Goal: Transaction & Acquisition: Obtain resource

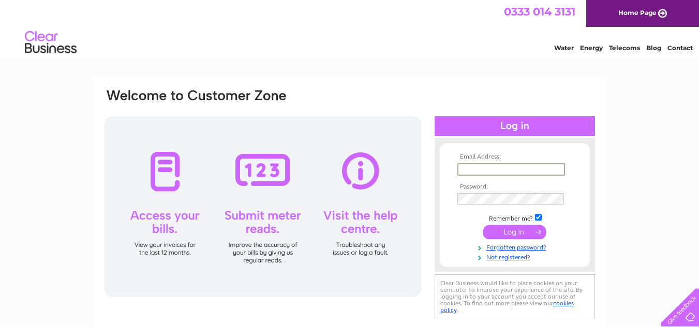
click at [512, 167] on input "text" at bounding box center [511, 169] width 108 height 12
type input "926265"
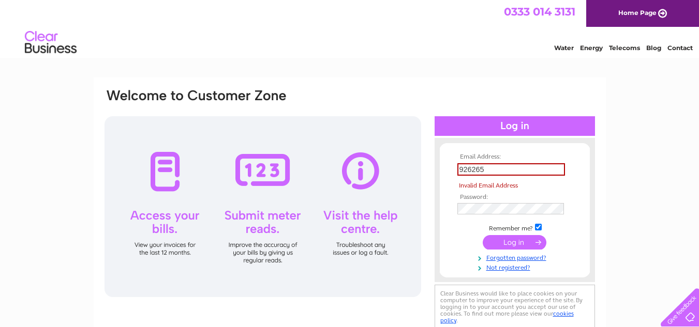
click at [518, 229] on tbody "Email Address: 926265 Invalid Email Address Password: Remember me?" at bounding box center [515, 213] width 120 height 118
drag, startPoint x: 492, startPoint y: 169, endPoint x: 443, endPoint y: 171, distance: 49.2
click at [443, 171] on form "Email Address: 926265 Invalid Email Address Password:" at bounding box center [515, 213] width 150 height 118
type input "finance@bavs.org.uk"
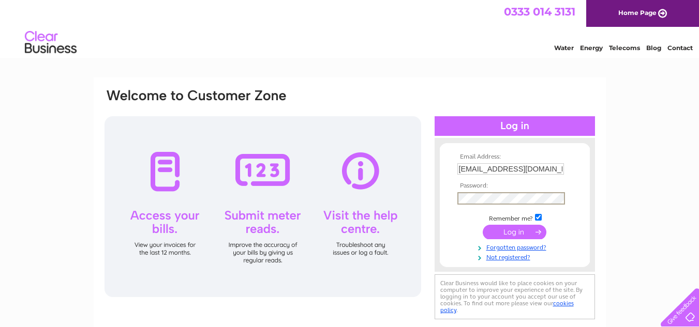
click at [416, 212] on div "Email Address: finance@bavs.org.uk Password:" at bounding box center [349, 205] width 492 height 234
click at [493, 229] on input "submit" at bounding box center [515, 232] width 64 height 14
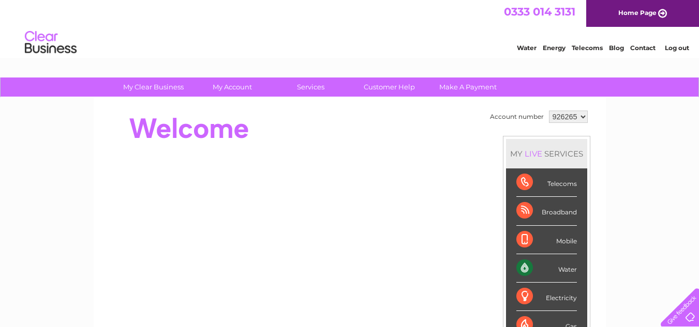
click at [522, 264] on div "Water" at bounding box center [546, 268] width 61 height 28
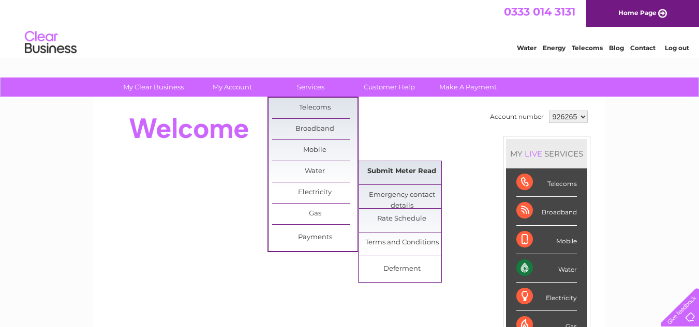
click at [395, 173] on link "Submit Meter Read" at bounding box center [401, 171] width 85 height 21
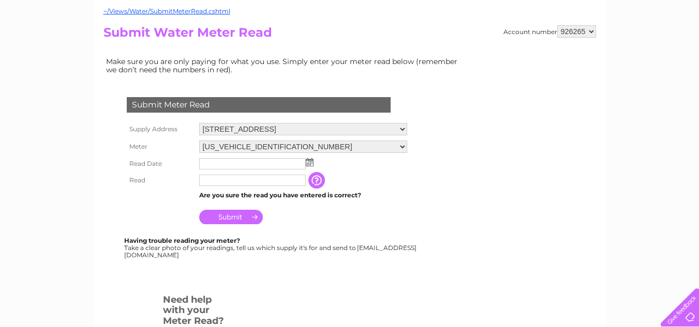
scroll to position [103, 0]
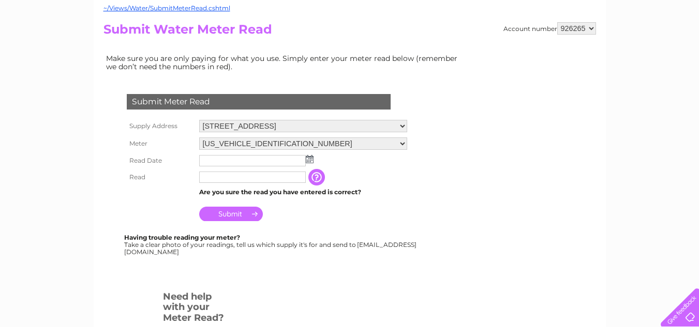
click at [223, 157] on input "text" at bounding box center [252, 160] width 107 height 11
click at [311, 160] on img at bounding box center [310, 159] width 8 height 8
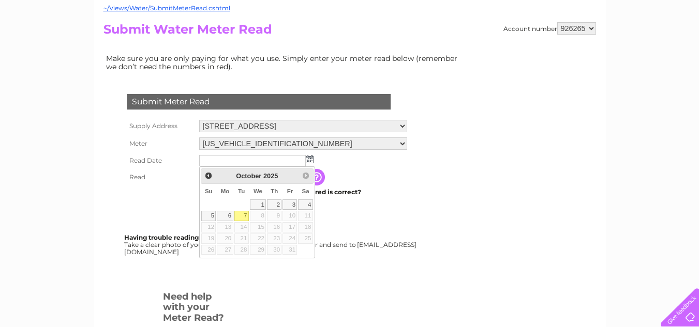
click at [243, 214] on link "7" at bounding box center [241, 216] width 14 height 10
type input "2025/10/07"
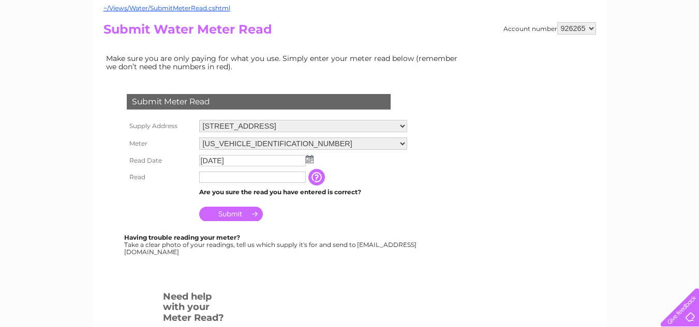
click at [214, 177] on input "text" at bounding box center [252, 177] width 107 height 11
type input "228"
click at [232, 214] on input "Submit" at bounding box center [231, 215] width 64 height 14
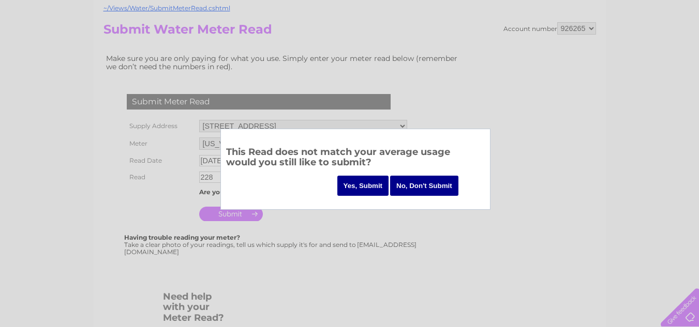
click at [371, 185] on input "Yes, Submit" at bounding box center [363, 186] width 52 height 20
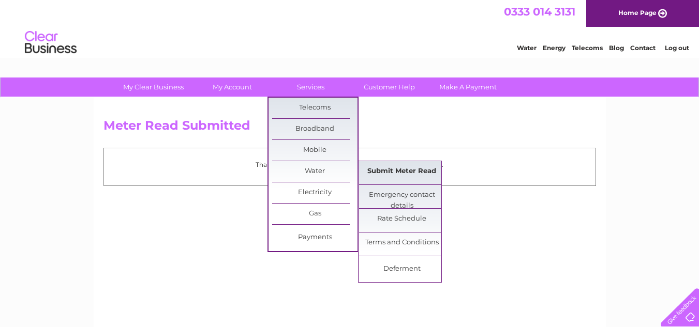
click at [390, 172] on link "Submit Meter Read" at bounding box center [401, 171] width 85 height 21
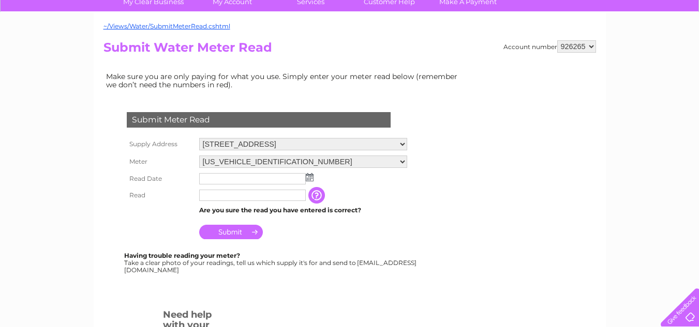
scroll to position [103, 0]
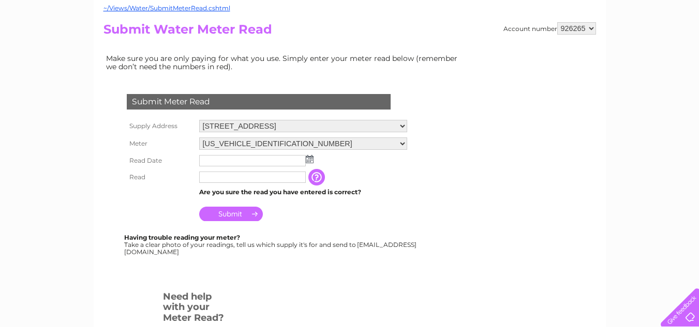
click at [315, 179] on input "button" at bounding box center [317, 177] width 19 height 17
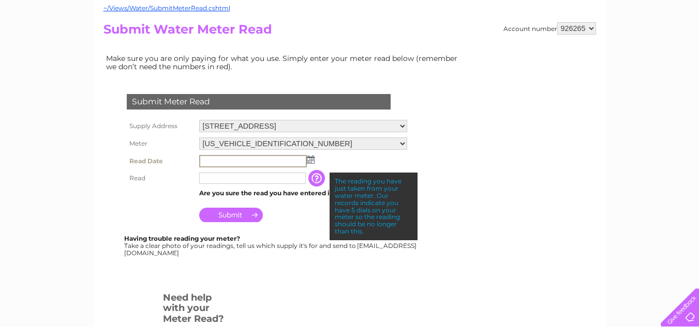
click at [212, 161] on input "text" at bounding box center [253, 161] width 108 height 12
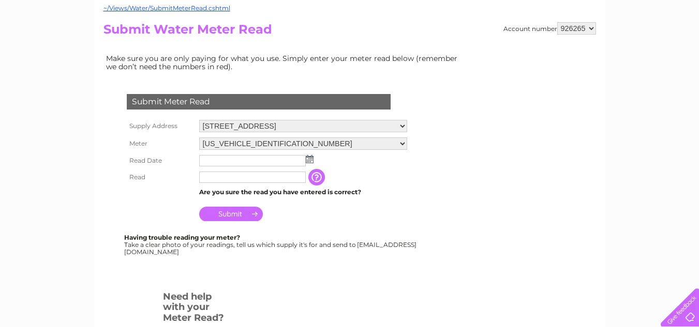
click at [312, 161] on img at bounding box center [310, 159] width 8 height 8
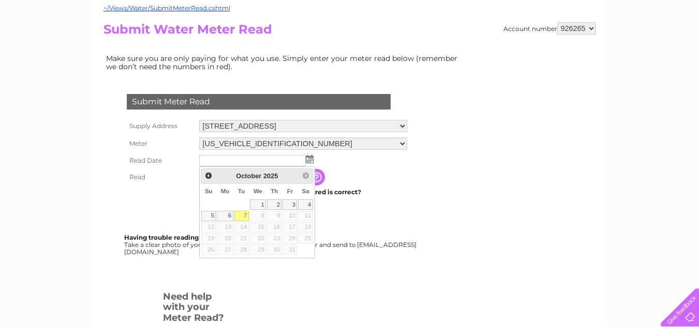
drag, startPoint x: 244, startPoint y: 217, endPoint x: 240, endPoint y: 212, distance: 5.9
click at [244, 217] on link "7" at bounding box center [241, 216] width 14 height 10
type input "2025/10/07"
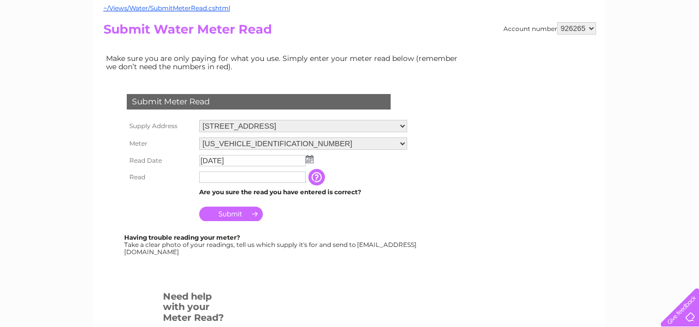
click at [216, 178] on input "text" at bounding box center [252, 177] width 107 height 11
click at [233, 209] on input "Submit" at bounding box center [231, 214] width 64 height 14
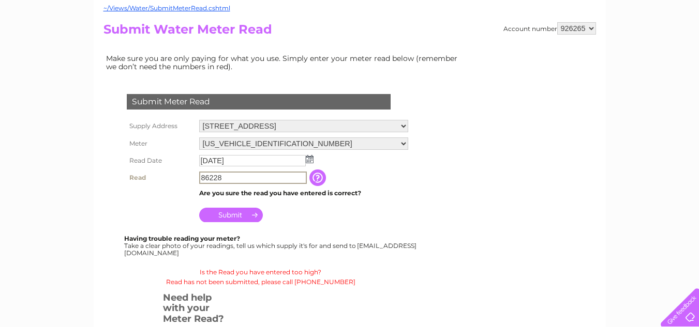
click at [222, 178] on input "86228" at bounding box center [253, 178] width 108 height 12
type input "86"
click at [247, 215] on input "Submit" at bounding box center [231, 214] width 64 height 14
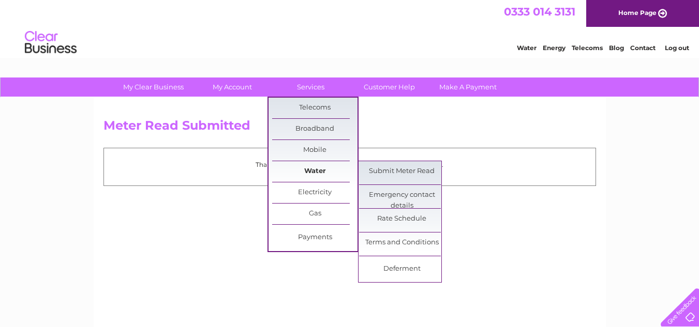
click at [312, 175] on link "Water" at bounding box center [314, 171] width 85 height 21
click at [416, 174] on link "Submit Meter Read" at bounding box center [401, 171] width 85 height 21
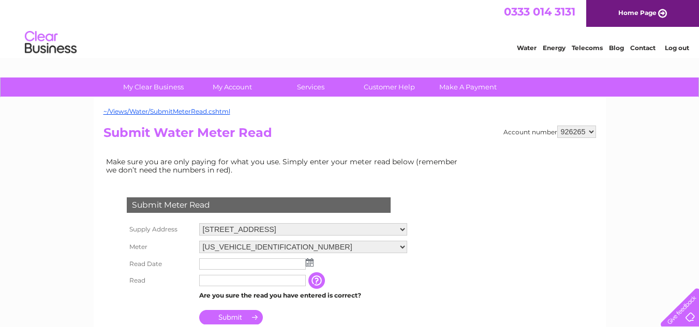
scroll to position [52, 0]
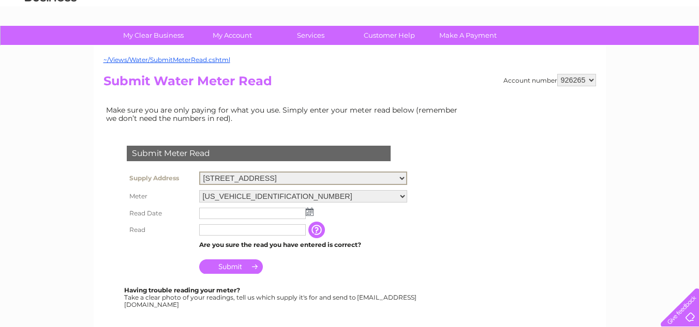
click at [400, 179] on select "47 High Street, Coldstream, Berwickshire, TD12 4DL B A V S, North Street, Eyemo…" at bounding box center [303, 178] width 208 height 13
select select "532066"
click at [199, 172] on select "47 High Street, Coldstream, Berwickshire, TD12 4DL B A V S, North Street, Eyemo…" at bounding box center [303, 178] width 208 height 13
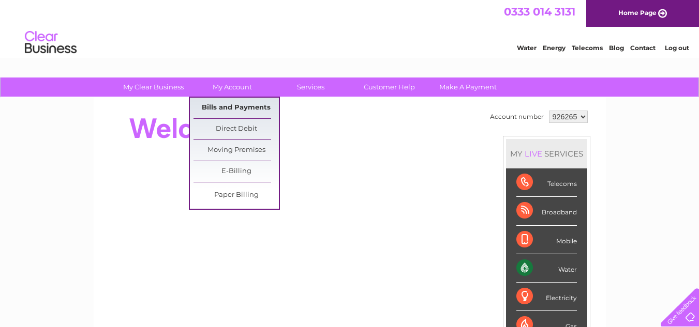
click at [242, 107] on link "Bills and Payments" at bounding box center [235, 108] width 85 height 21
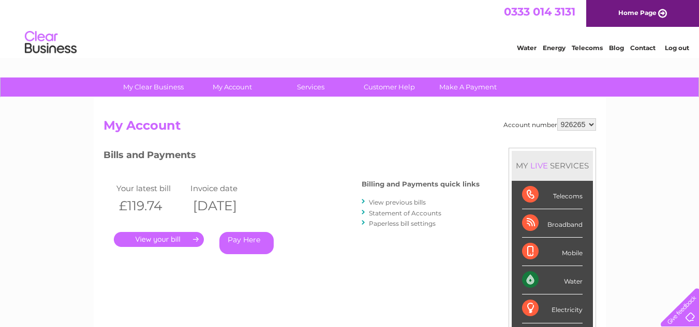
click at [400, 202] on link "View previous bills" at bounding box center [397, 203] width 57 height 8
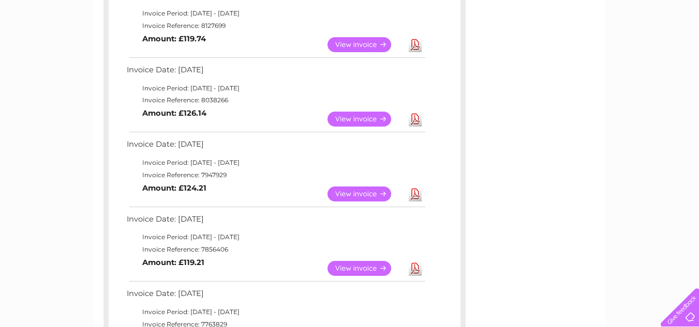
scroll to position [207, 0]
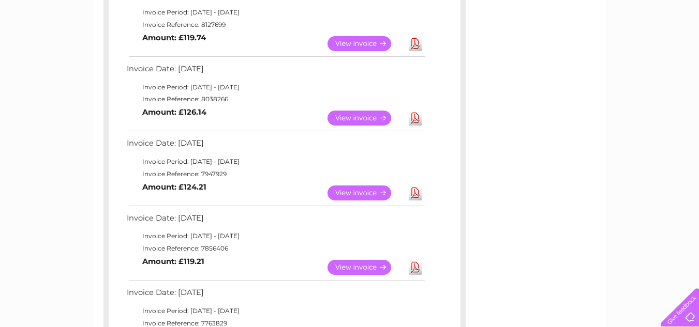
click at [356, 266] on link "View" at bounding box center [365, 267] width 76 height 15
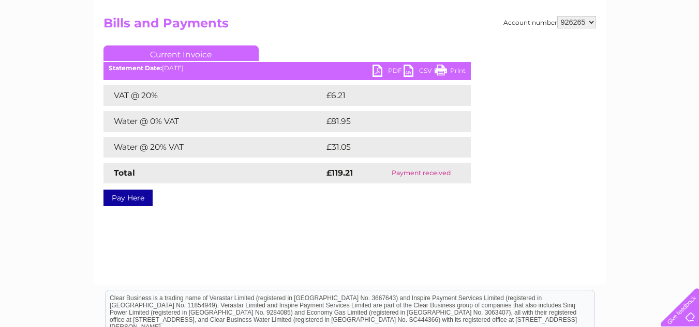
scroll to position [103, 0]
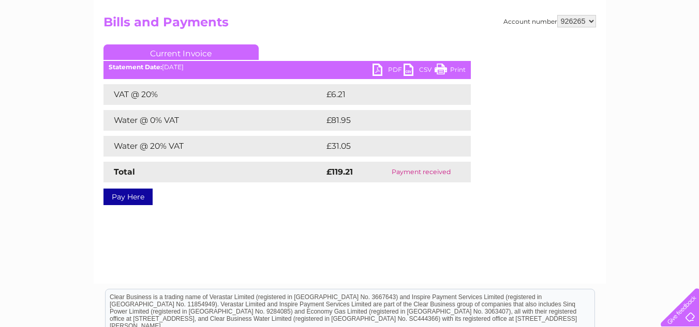
click at [377, 70] on link "PDF" at bounding box center [387, 71] width 31 height 15
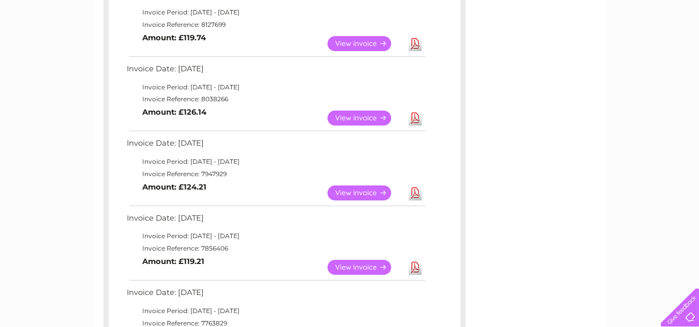
click at [360, 192] on link "View" at bounding box center [365, 193] width 76 height 15
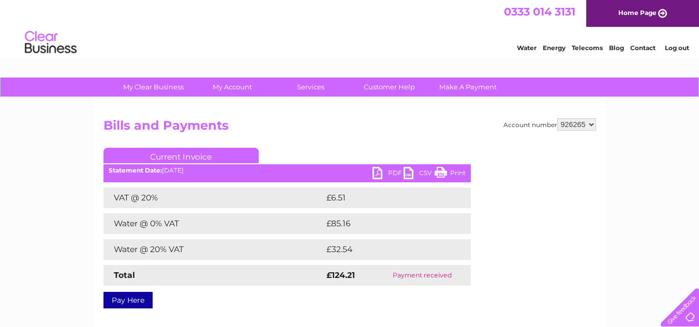
click at [375, 173] on link "PDF" at bounding box center [387, 174] width 31 height 15
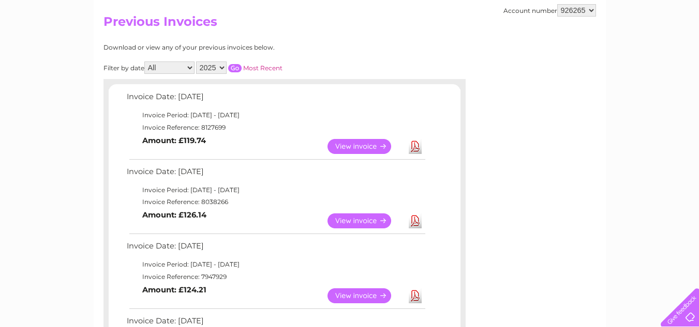
scroll to position [103, 0]
click at [368, 222] on link "View" at bounding box center [365, 221] width 76 height 15
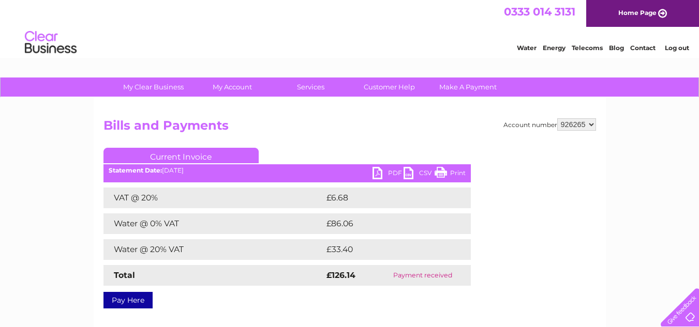
click at [379, 175] on link "PDF" at bounding box center [387, 174] width 31 height 15
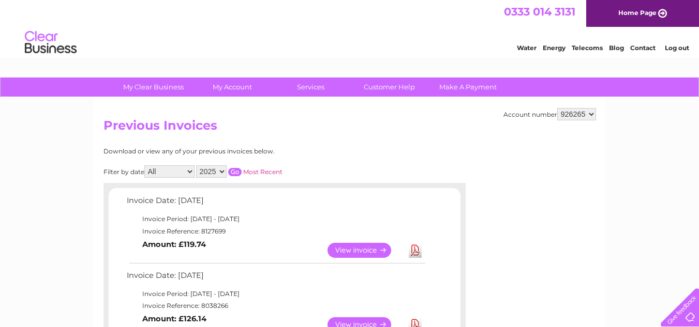
drag, startPoint x: 368, startPoint y: 247, endPoint x: 366, endPoint y: 251, distance: 5.3
click at [368, 247] on link "View" at bounding box center [365, 250] width 76 height 15
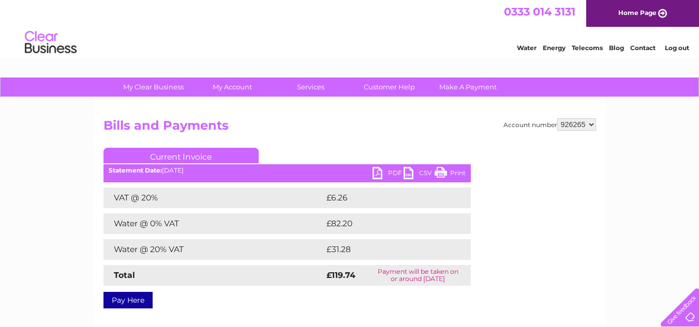
click at [378, 172] on link "PDF" at bounding box center [387, 174] width 31 height 15
